Goal: Transaction & Acquisition: Download file/media

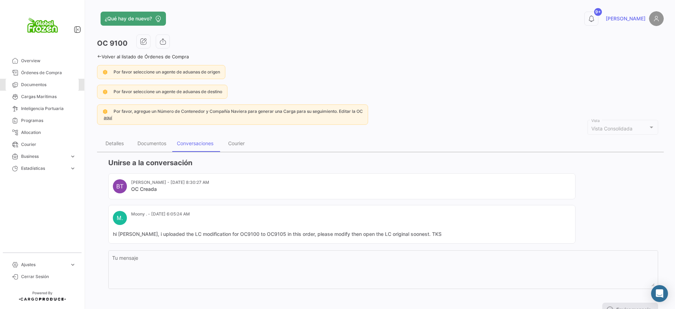
click at [39, 83] on span "Documentos" at bounding box center [48, 85] width 55 height 6
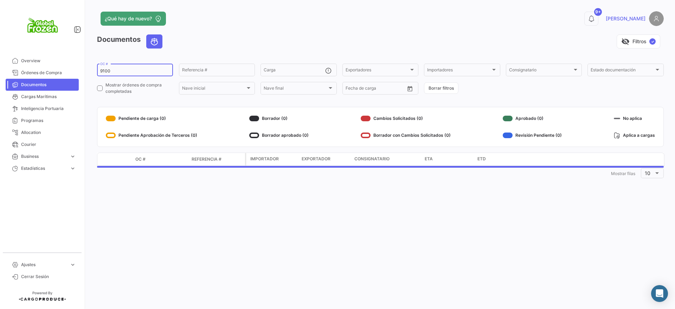
click at [130, 71] on input "9100" at bounding box center [135, 71] width 70 height 5
drag, startPoint x: 129, startPoint y: 71, endPoint x: 55, endPoint y: 62, distance: 74.7
click at [55, 62] on mat-sidenav-container "Overview Órdenes de Compra Documentos Cargas Marítimas Inteligencia Portuaria P…" at bounding box center [337, 154] width 675 height 309
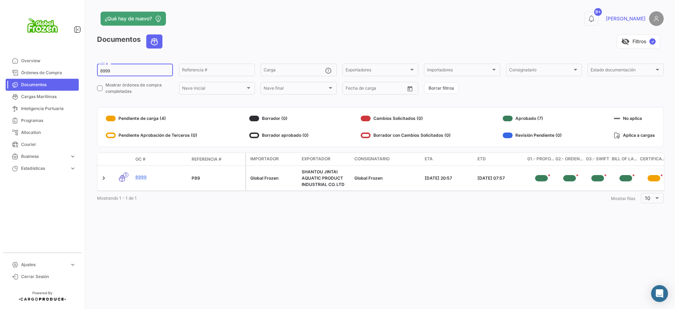
type input "8999"
click at [143, 177] on link "8999" at bounding box center [160, 177] width 51 height 6
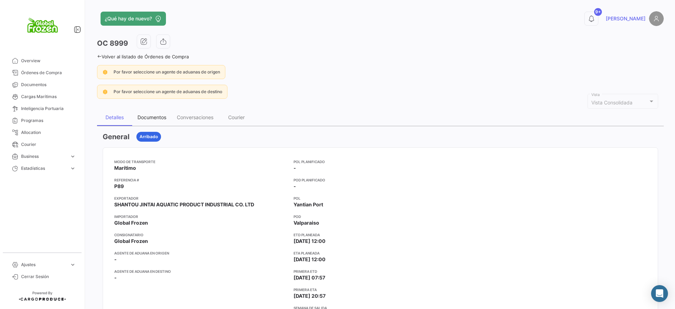
click at [157, 114] on div "Documentos" at bounding box center [152, 117] width 29 height 6
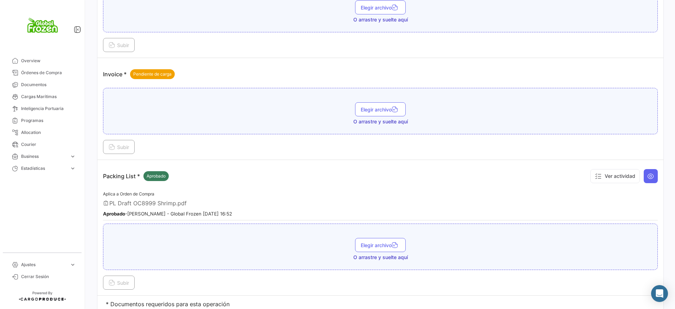
scroll to position [1078, 0]
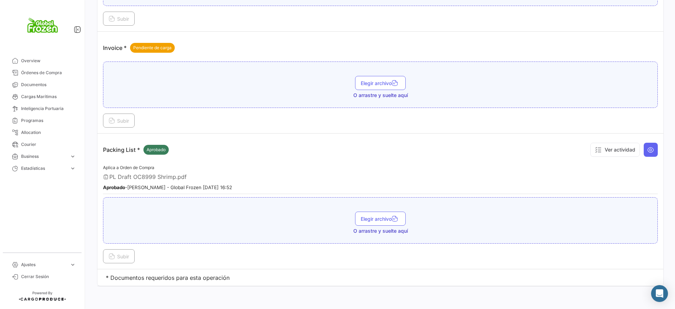
click at [654, 145] on td "Packing List * Aprobado Ver actividad Aplica a Orden de Compra PL Draft OC8999 …" at bounding box center [380, 202] width 566 height 136
click at [650, 147] on button at bounding box center [651, 150] width 14 height 14
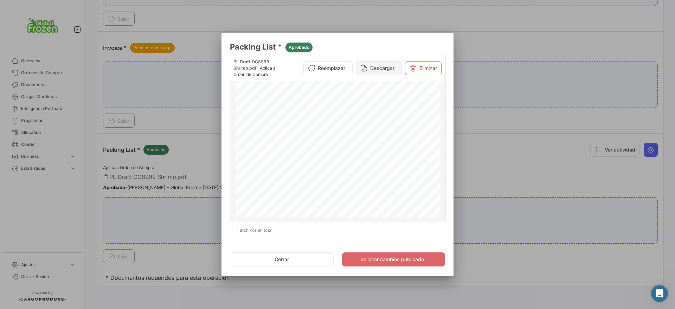
click at [388, 68] on button "Descargar" at bounding box center [379, 68] width 46 height 14
